Goal: Task Accomplishment & Management: Manage account settings

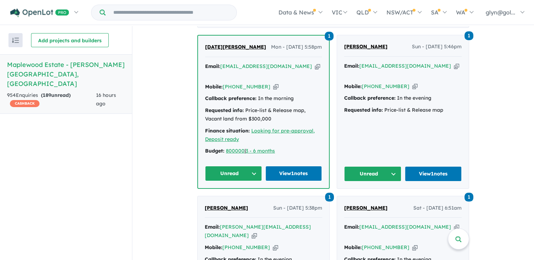
scroll to position [326, 0]
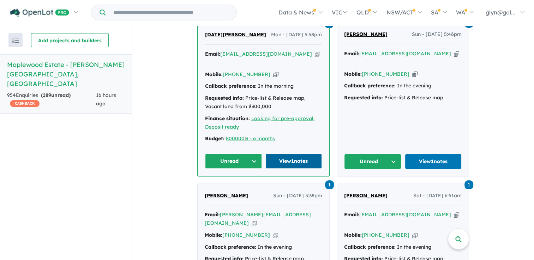
click at [291, 155] on link "View 1 notes" at bounding box center [293, 161] width 57 height 15
click at [448, 156] on link "View 1 notes" at bounding box center [433, 161] width 57 height 15
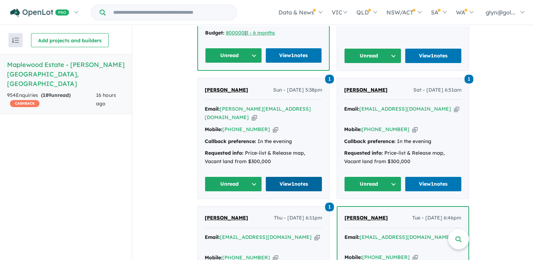
click at [300, 177] on link "View 1 notes" at bounding box center [293, 184] width 57 height 15
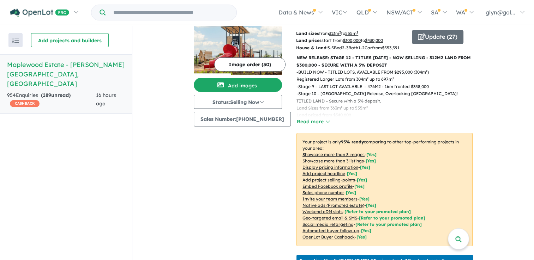
scroll to position [0, 0]
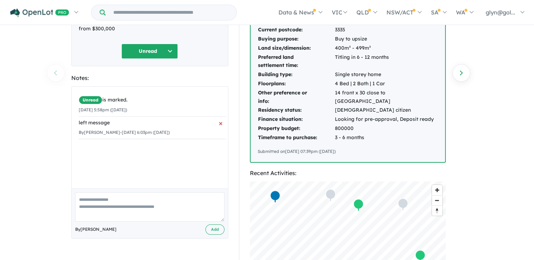
scroll to position [106, 0]
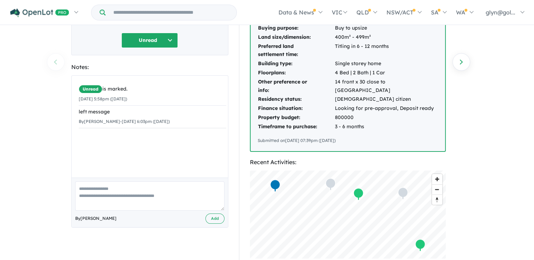
click at [85, 186] on textarea at bounding box center [149, 196] width 149 height 29
type textarea "**********"
click at [218, 217] on button "Add" at bounding box center [214, 219] width 19 height 10
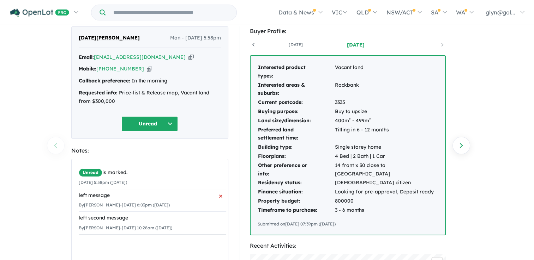
scroll to position [0, 0]
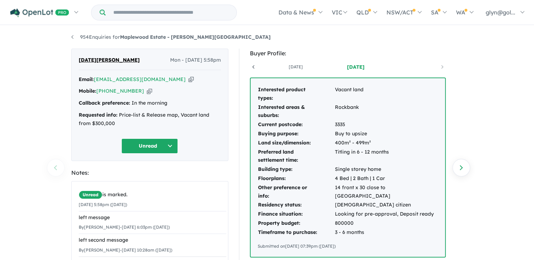
click at [168, 144] on button "Unread" at bounding box center [149, 146] width 56 height 15
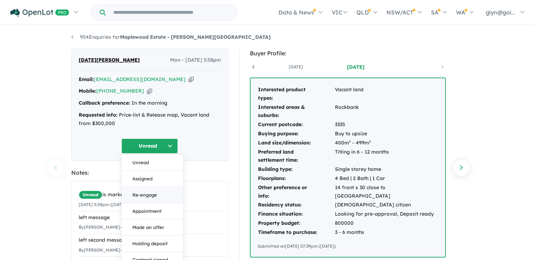
click at [158, 196] on button "Re-engage" at bounding box center [152, 195] width 61 height 16
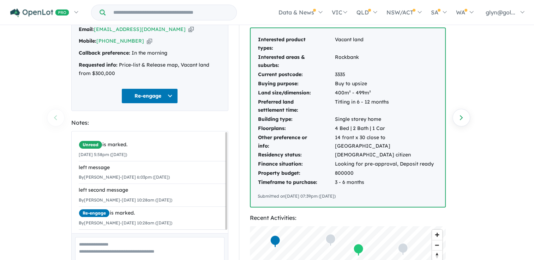
scroll to position [71, 0]
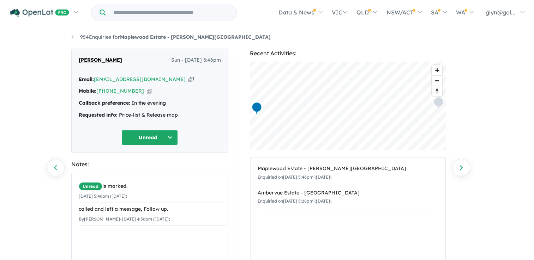
click at [169, 138] on button "Unread" at bounding box center [149, 137] width 56 height 15
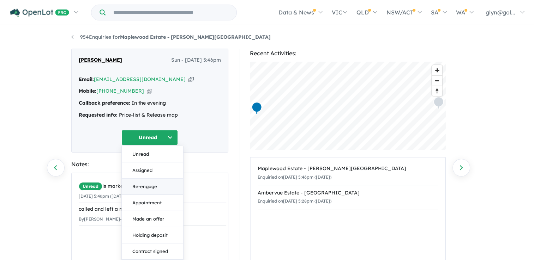
click at [163, 188] on button "Re-engage" at bounding box center [152, 187] width 61 height 16
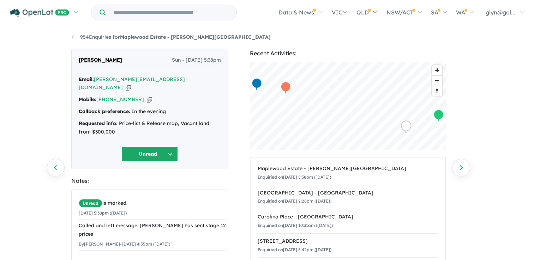
click at [170, 147] on button "Unread" at bounding box center [149, 154] width 56 height 15
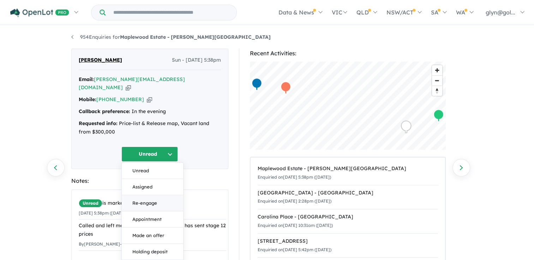
click at [155, 197] on button "Re-engage" at bounding box center [152, 203] width 61 height 16
